Goal: Information Seeking & Learning: Learn about a topic

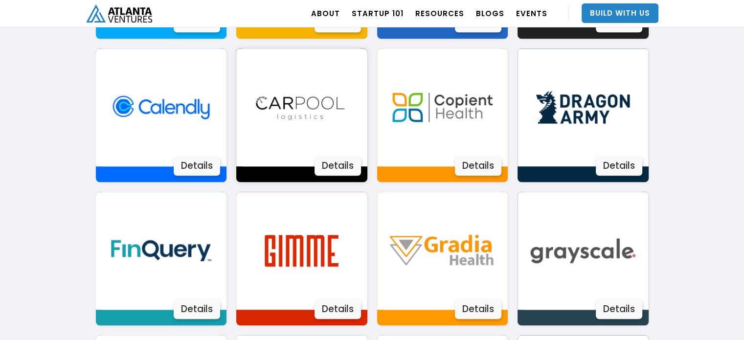
scroll to position [846, 0]
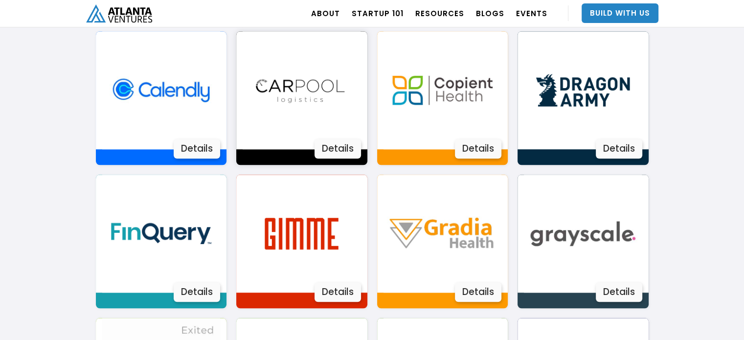
click at [344, 149] on div "Details" at bounding box center [337, 149] width 46 height 20
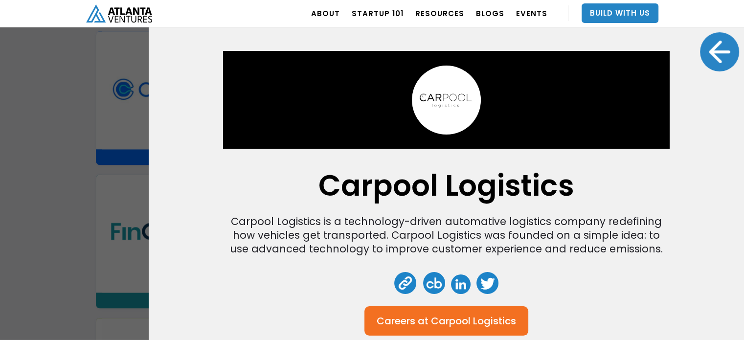
click at [72, 103] on div "Carpool Logistics Carpool Logistics is a technology-driven automative logistics…" at bounding box center [372, 170] width 744 height 340
click at [715, 61] on div at bounding box center [719, 51] width 39 height 39
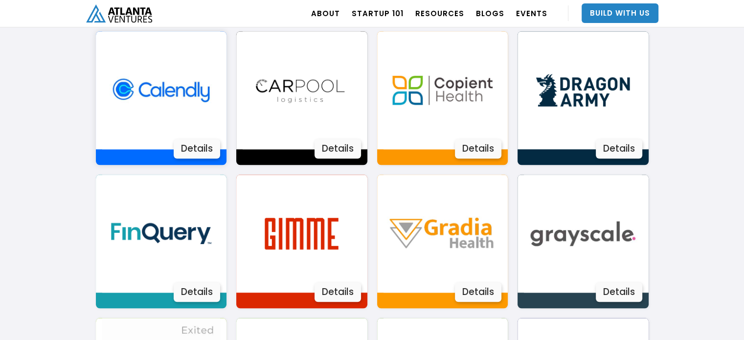
click at [176, 83] on img at bounding box center [161, 90] width 118 height 118
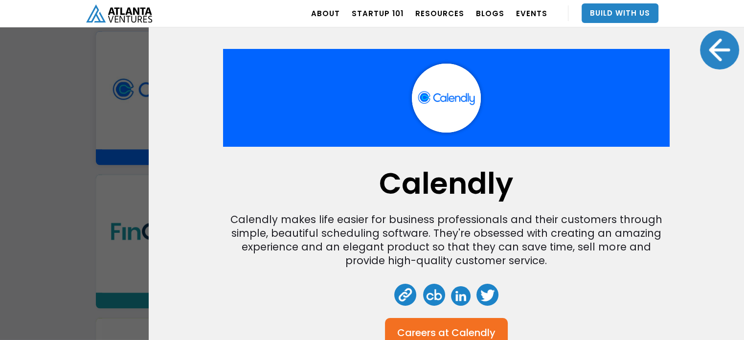
scroll to position [0, 0]
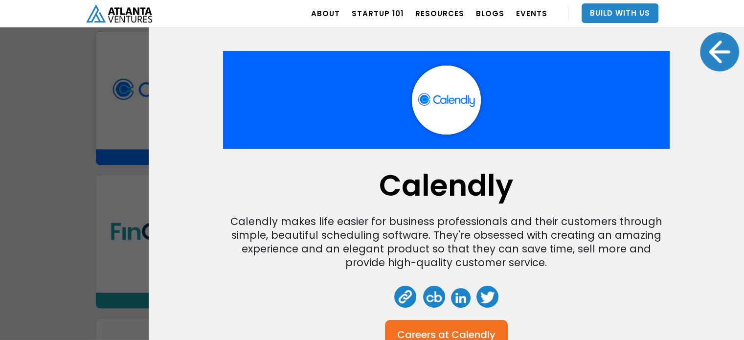
click at [714, 50] on div at bounding box center [719, 51] width 39 height 39
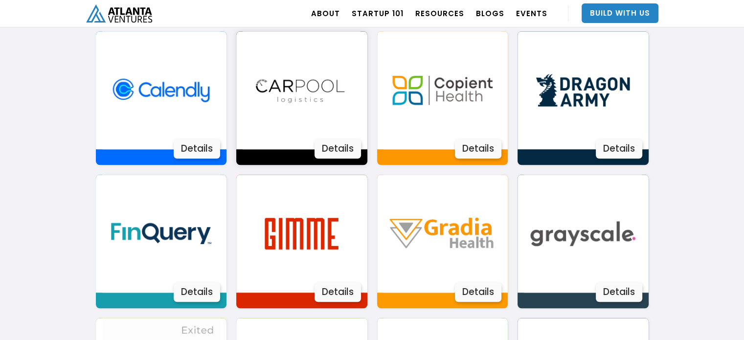
click at [315, 76] on img at bounding box center [301, 90] width 118 height 118
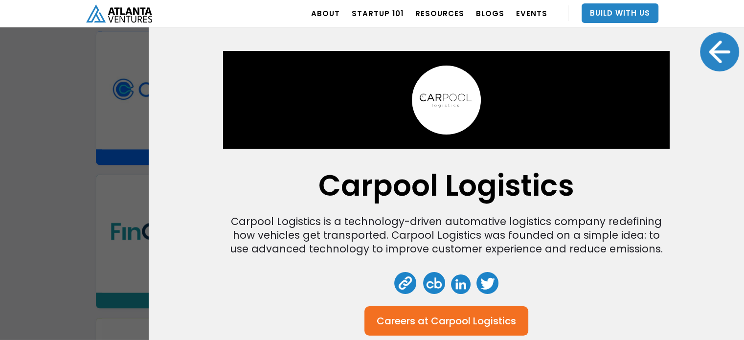
click at [714, 56] on div at bounding box center [719, 51] width 39 height 39
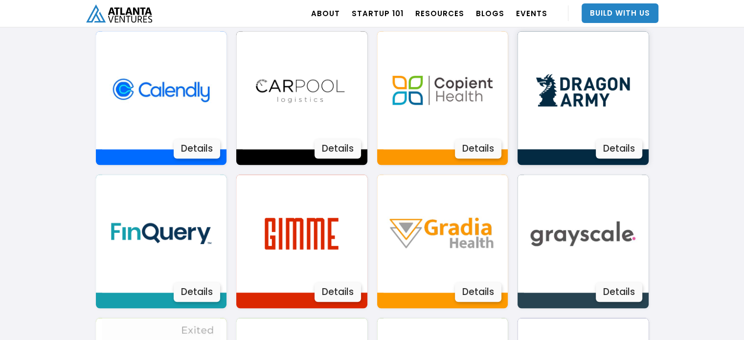
click at [618, 146] on div "Details" at bounding box center [618, 149] width 46 height 20
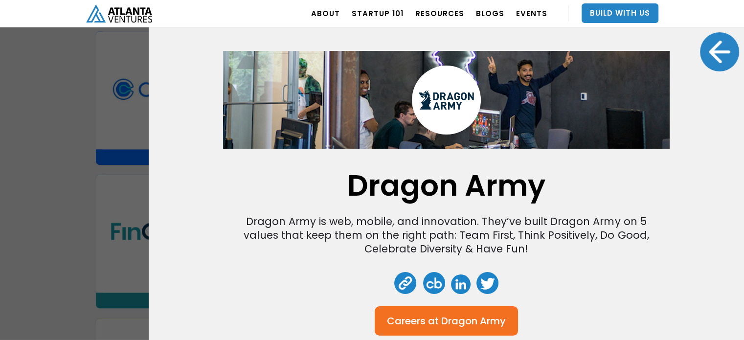
click at [716, 47] on div at bounding box center [719, 51] width 39 height 39
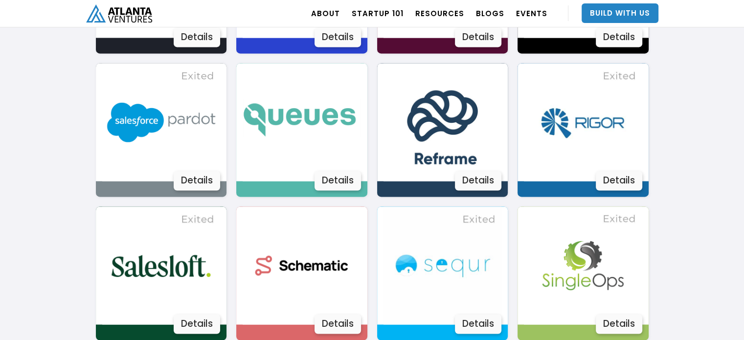
scroll to position [1531, 0]
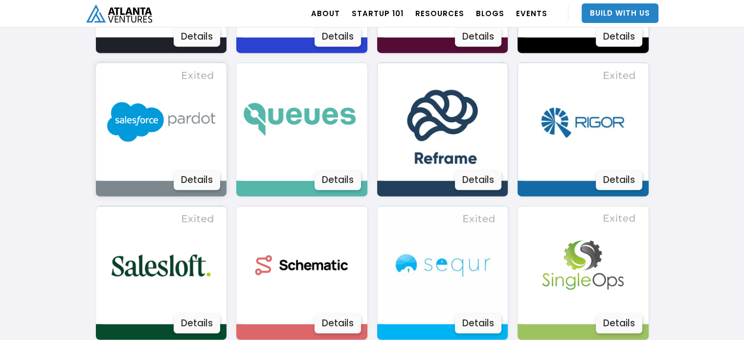
click at [199, 175] on div "Details" at bounding box center [197, 180] width 46 height 20
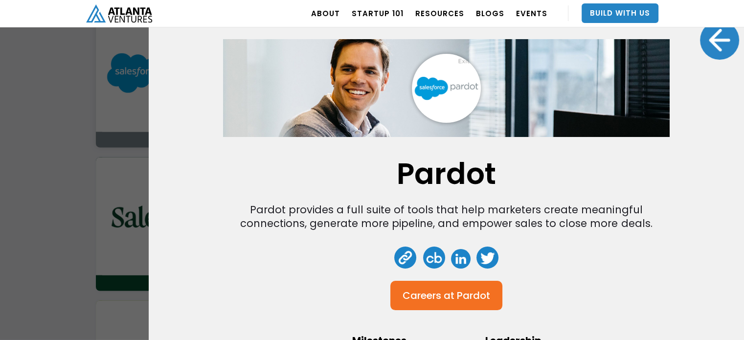
scroll to position [0, 0]
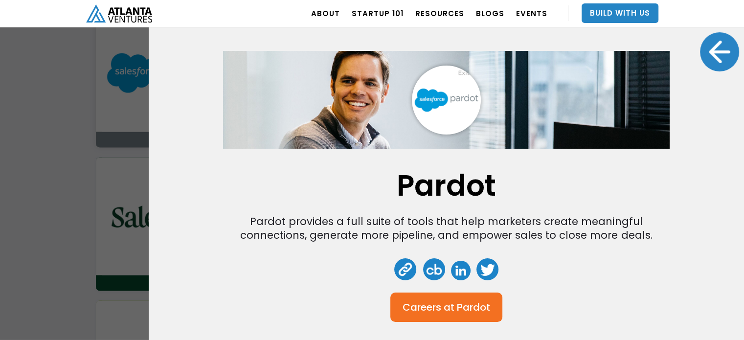
click at [716, 56] on div at bounding box center [719, 51] width 39 height 39
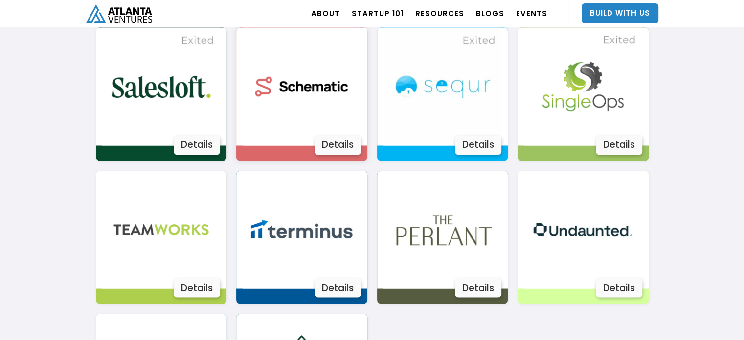
scroll to position [1824, 0]
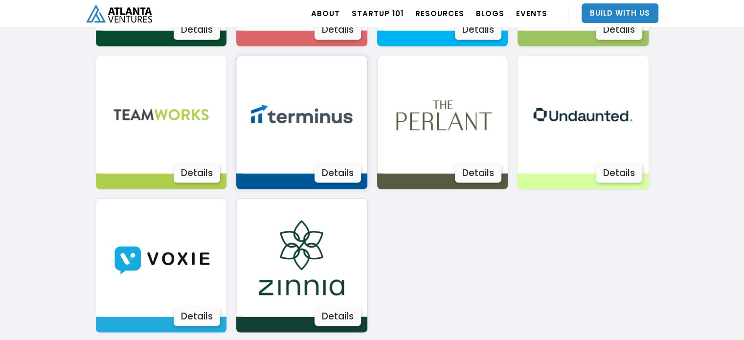
click at [334, 172] on div "Details" at bounding box center [337, 173] width 46 height 20
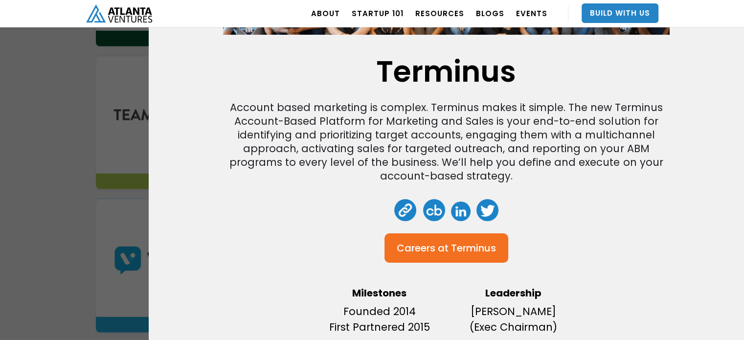
scroll to position [0, 0]
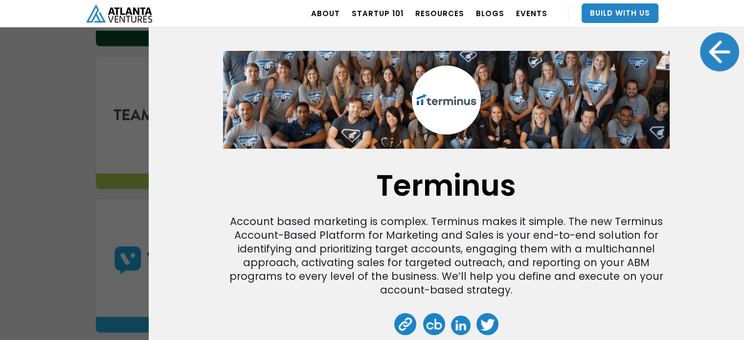
click at [717, 47] on div at bounding box center [719, 51] width 39 height 39
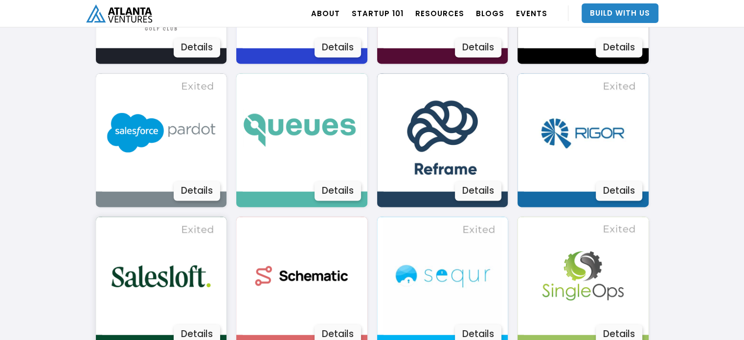
scroll to position [1628, 0]
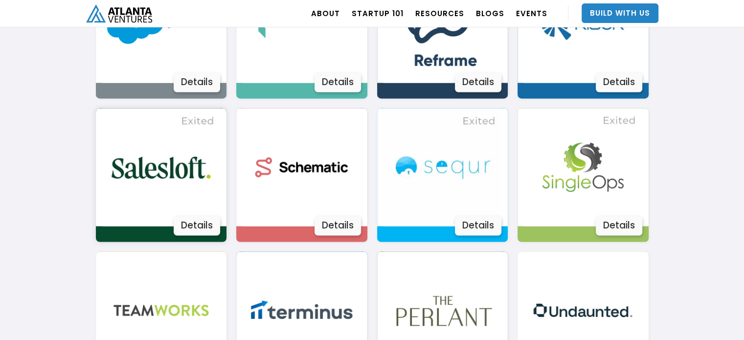
click at [168, 144] on img at bounding box center [161, 167] width 118 height 118
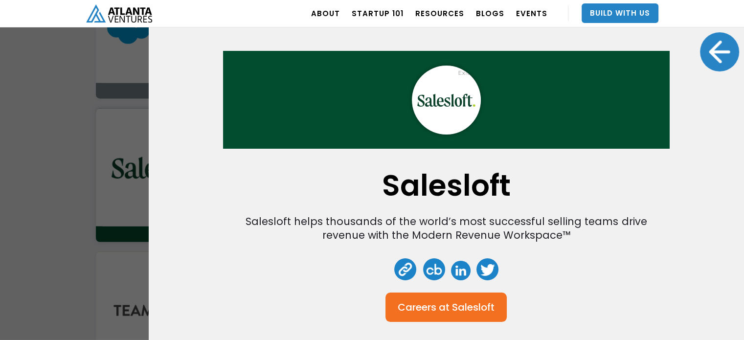
click at [718, 58] on div at bounding box center [719, 51] width 39 height 39
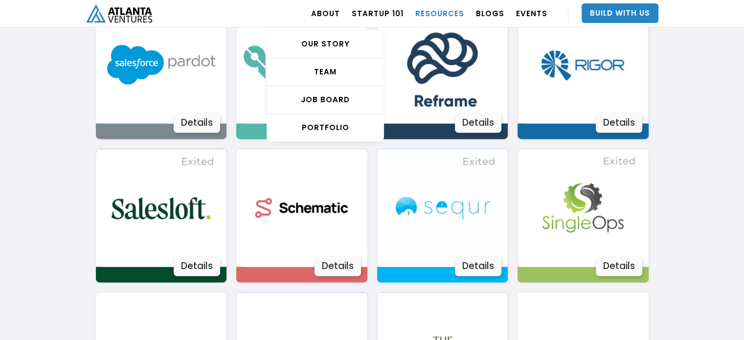
scroll to position [1531, 0]
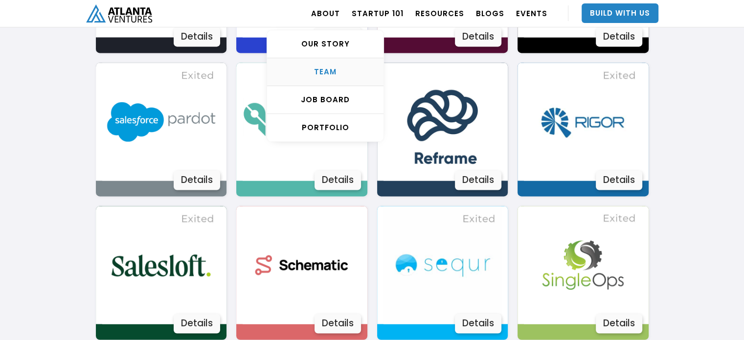
click at [336, 76] on div "TEAM" at bounding box center [325, 72] width 116 height 10
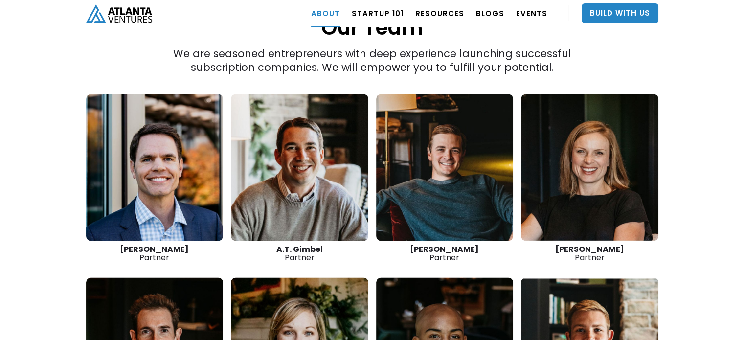
scroll to position [1418, 0]
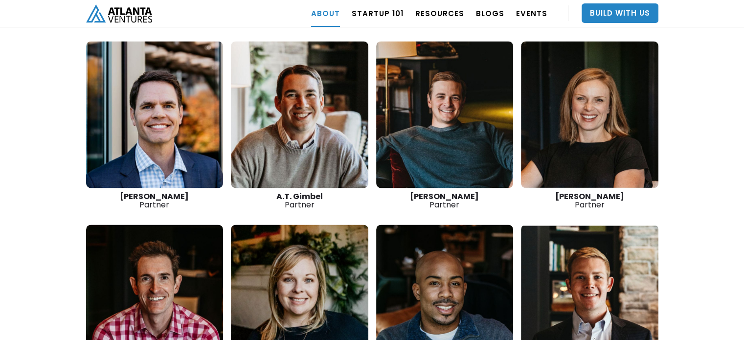
click at [461, 95] on link at bounding box center [444, 114] width 137 height 147
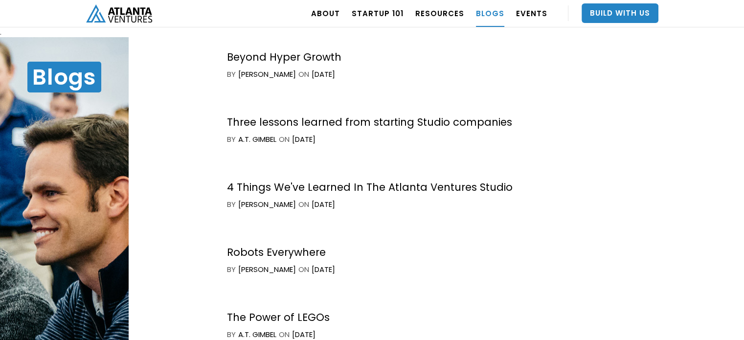
scroll to position [978, 0]
click at [313, 258] on div "Robots Everywhere" at bounding box center [282, 251] width 110 height 13
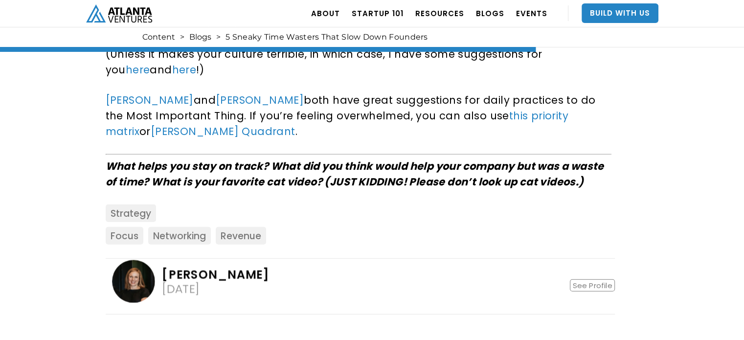
scroll to position [2542, 0]
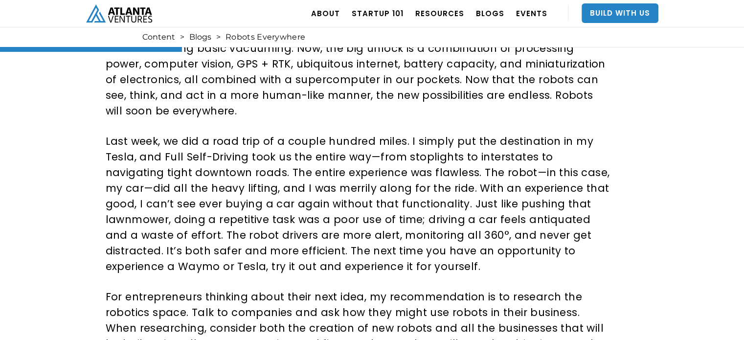
scroll to position [636, 0]
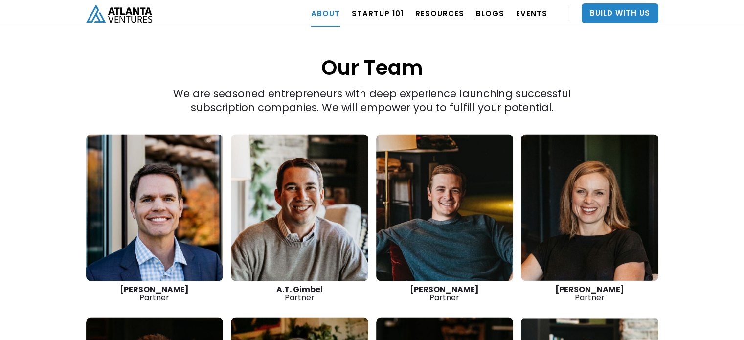
scroll to position [1375, 0]
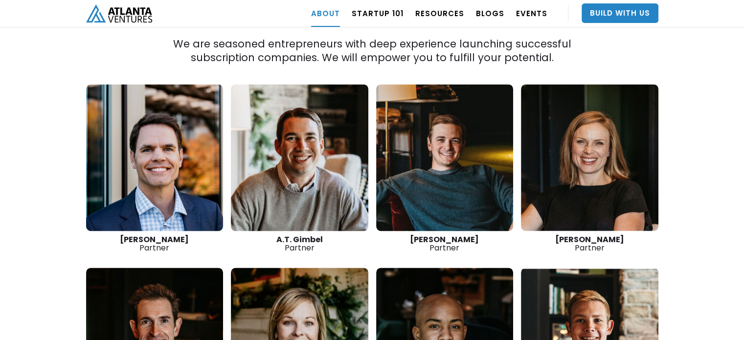
click at [147, 127] on link at bounding box center [154, 157] width 137 height 147
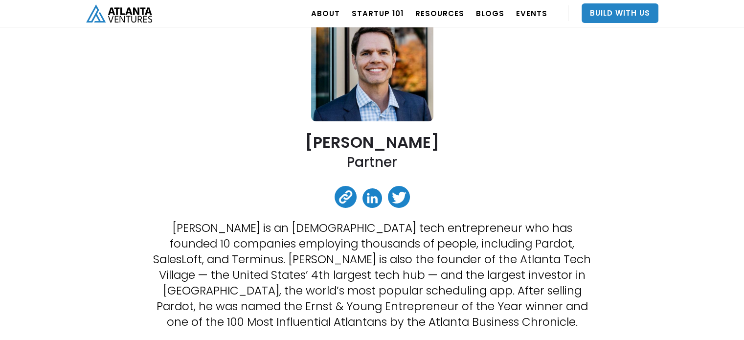
scroll to position [98, 0]
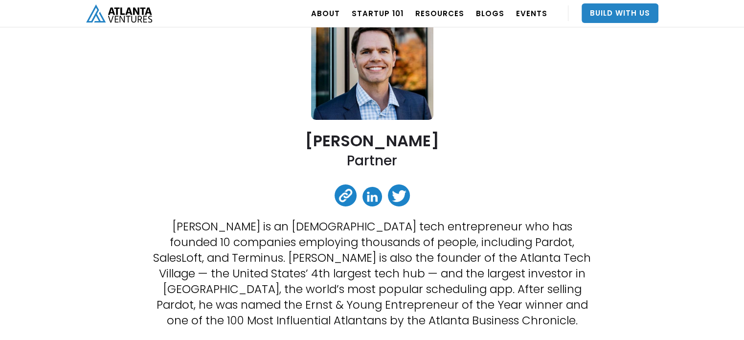
click at [344, 195] on link at bounding box center [345, 195] width 22 height 22
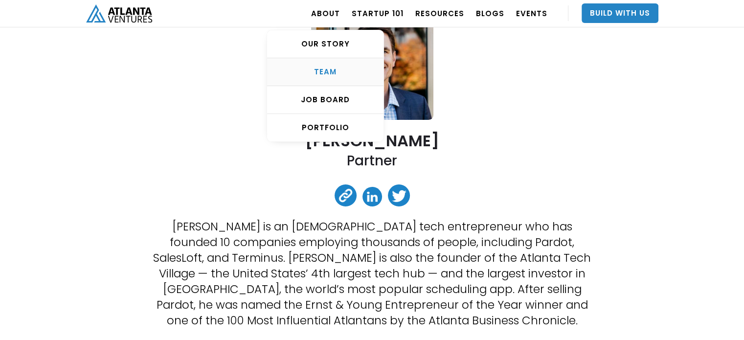
click at [330, 72] on div "TEAM" at bounding box center [325, 72] width 116 height 10
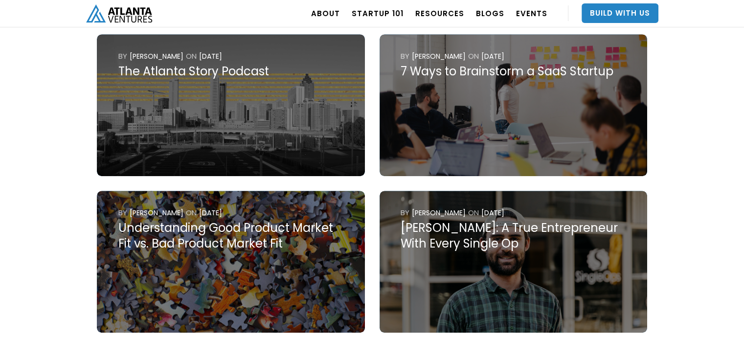
scroll to position [636, 0]
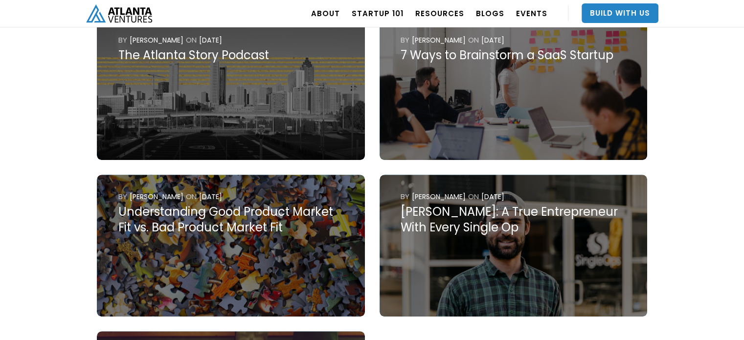
click at [292, 211] on div "Understanding Good Product Market Fit vs. Bad Product Market Fit" at bounding box center [230, 219] width 225 height 31
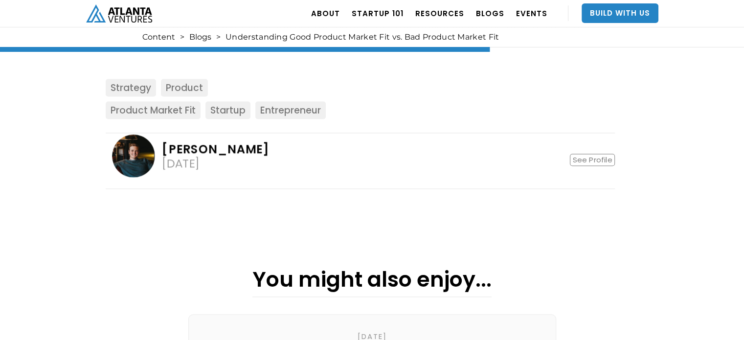
scroll to position [1467, 0]
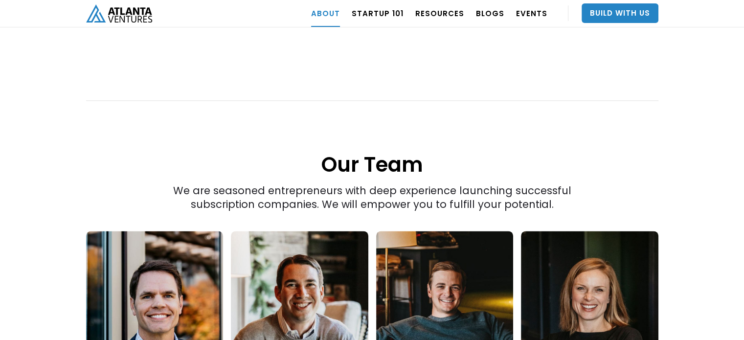
scroll to position [1424, 0]
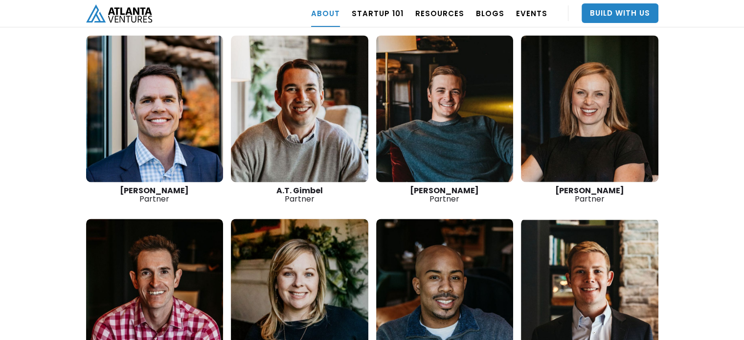
click at [581, 110] on link at bounding box center [589, 108] width 137 height 147
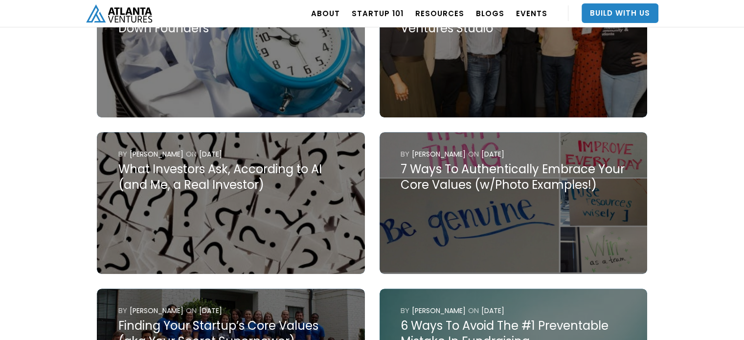
scroll to position [489, 0]
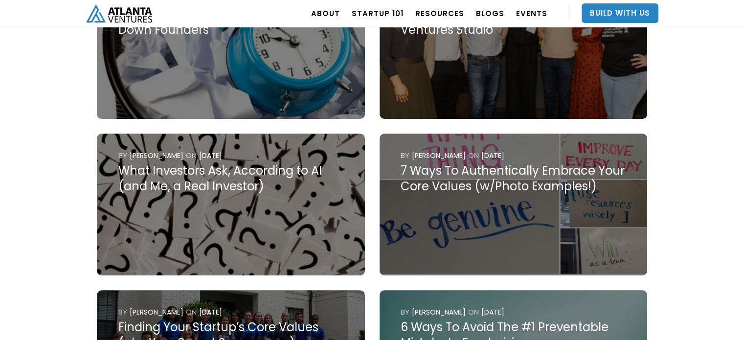
click at [290, 163] on div "What Investors Ask, According to AI (and Me, a Real Investor)" at bounding box center [230, 178] width 225 height 31
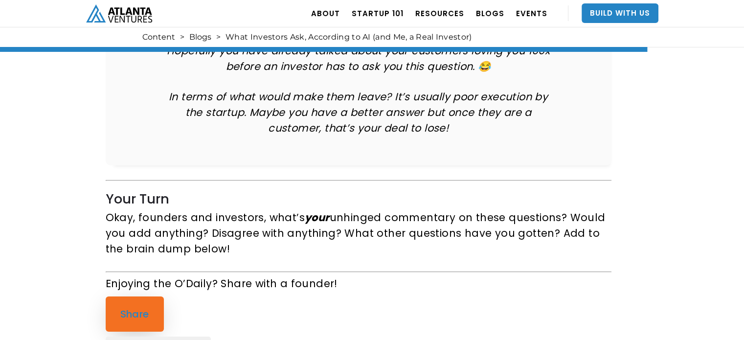
scroll to position [7040, 0]
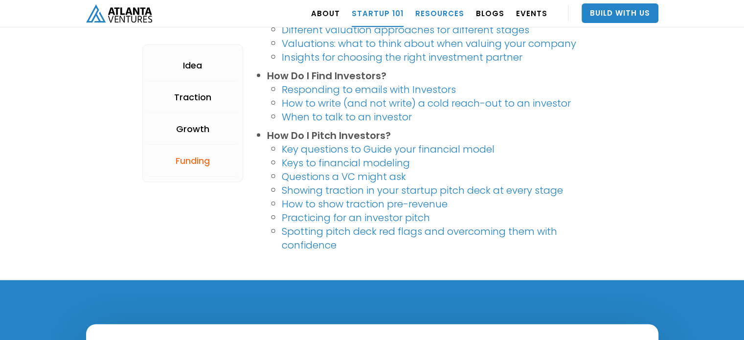
scroll to position [2004, 0]
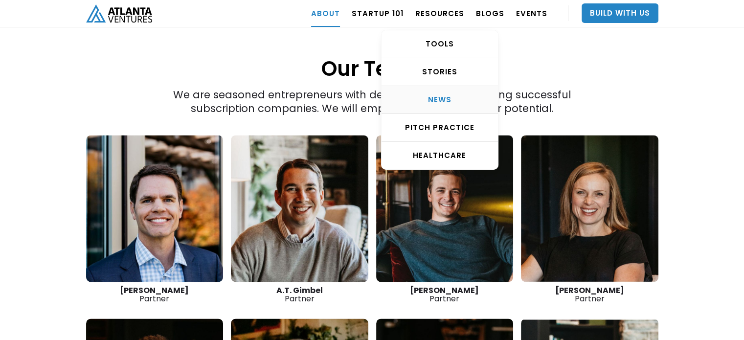
scroll to position [1432, 0]
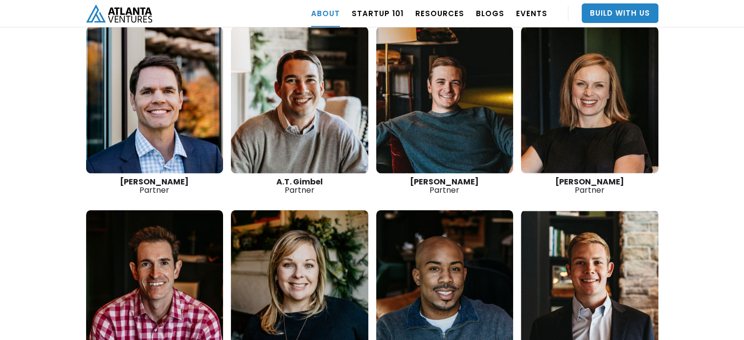
click at [567, 70] on link at bounding box center [589, 99] width 137 height 147
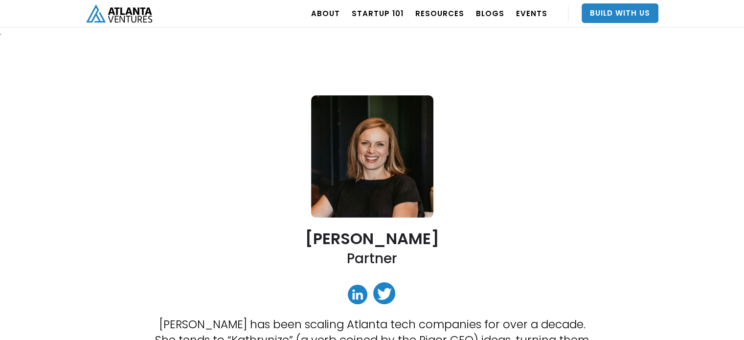
click at [353, 294] on link at bounding box center [358, 295] width 20 height 20
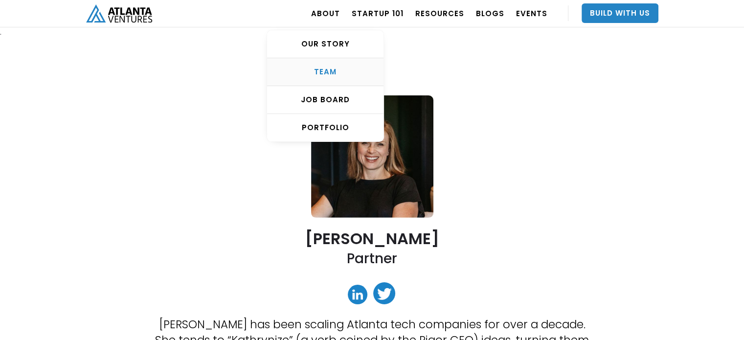
click at [335, 69] on div "TEAM" at bounding box center [325, 72] width 116 height 10
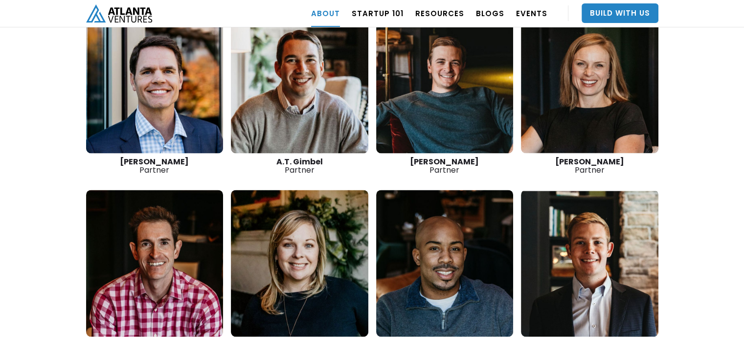
scroll to position [1375, 0]
